Goal: Check status: Check status

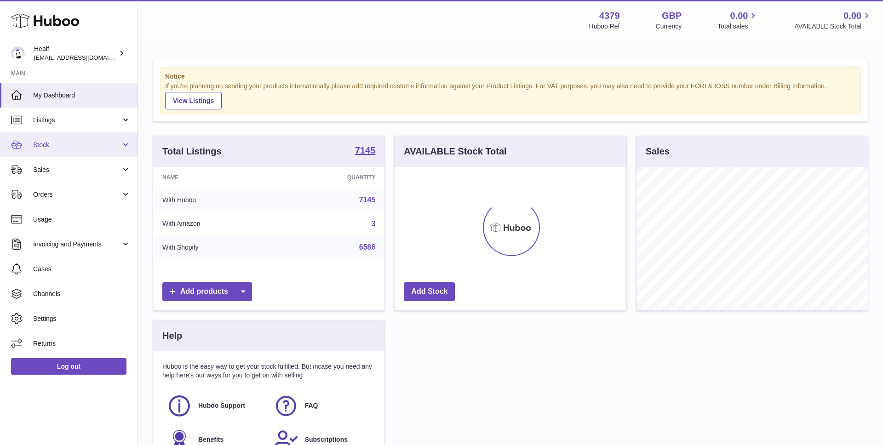
scroll to position [143, 232]
click at [59, 135] on link "Stock" at bounding box center [68, 144] width 137 height 25
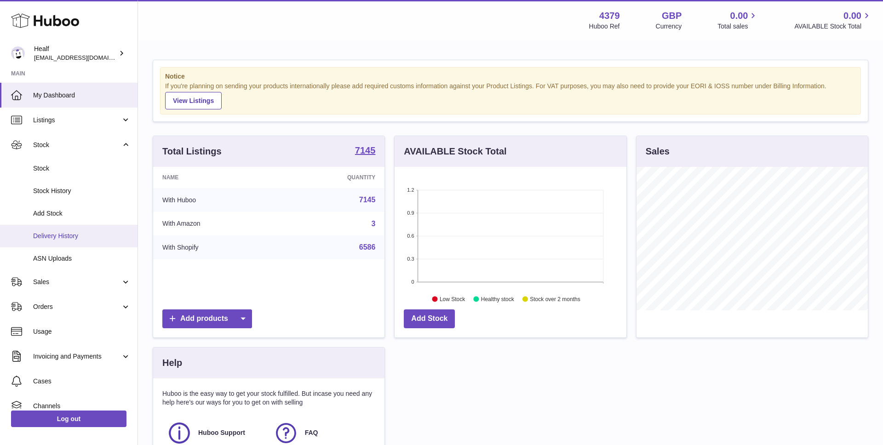
click at [53, 237] on span "Delivery History" at bounding box center [81, 236] width 97 height 9
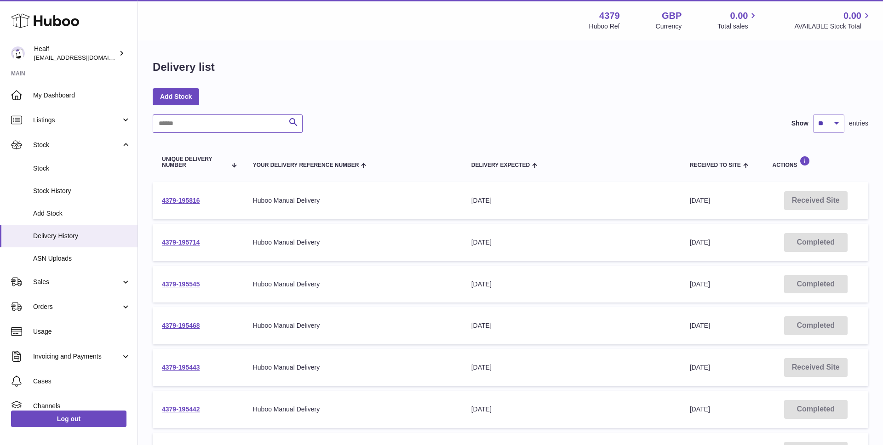
click at [246, 118] on input "text" at bounding box center [228, 123] width 150 height 18
paste input "*****"
type input "*****"
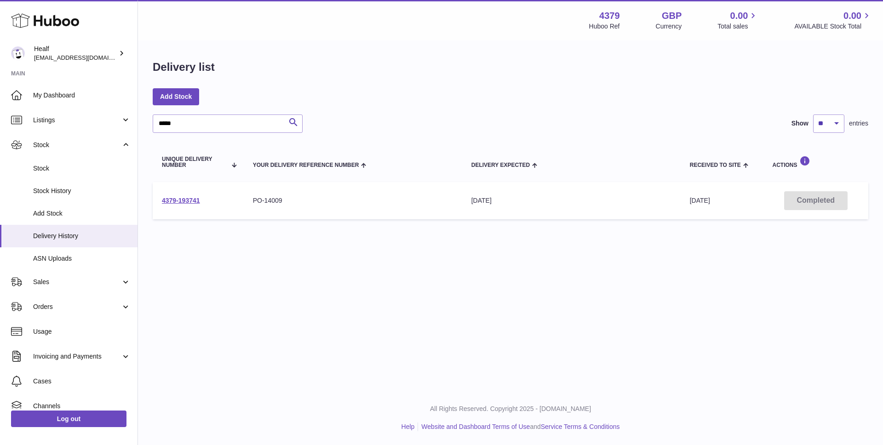
click at [190, 207] on td "4379-193741" at bounding box center [198, 200] width 91 height 37
click at [188, 200] on link "4379-193741" at bounding box center [181, 200] width 38 height 7
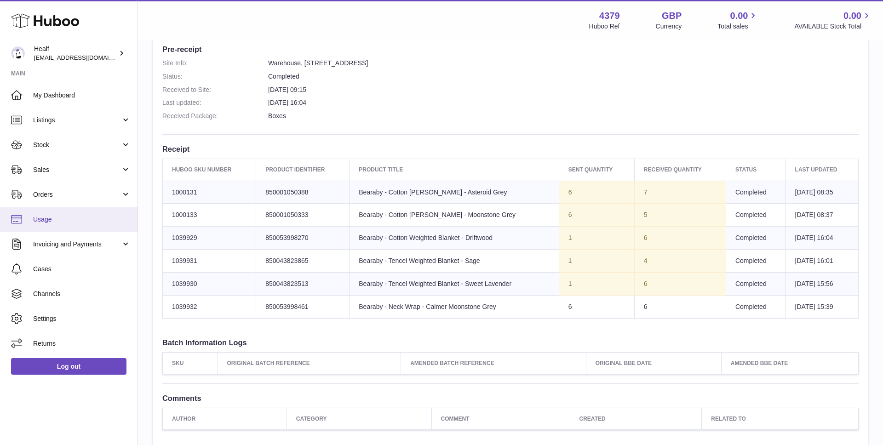
scroll to position [247, 0]
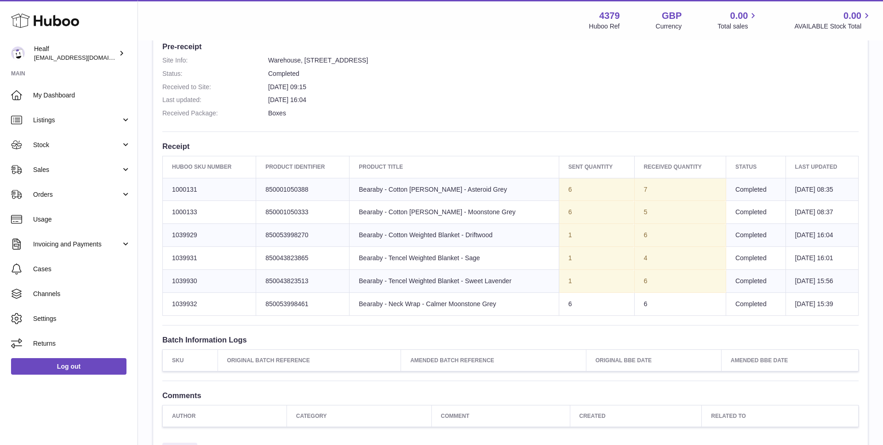
click at [424, 303] on td "Product title Bearaby - Neck Wrap - Calmer Moonstone Grey" at bounding box center [453, 303] width 209 height 23
click at [686, 131] on div "Site Info: [STREET_ADDRESS][PERSON_NAME] Please remember to add the Unique Deli…" at bounding box center [510, 141] width 714 height 594
